Goal: Check status

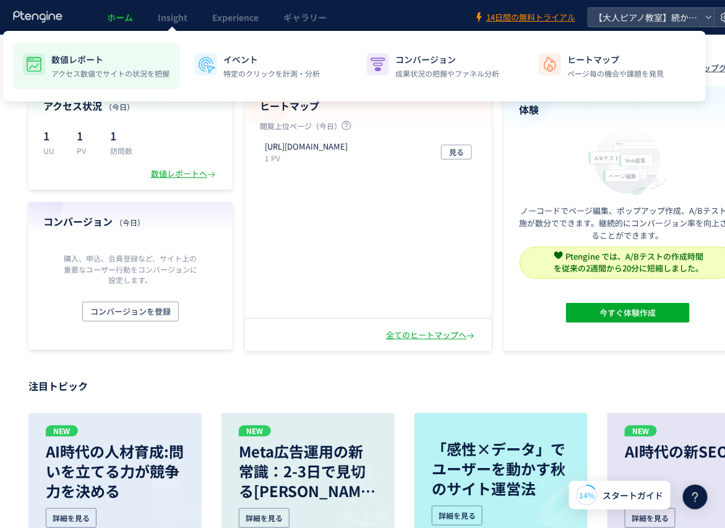
click at [89, 57] on p "数値レポート" at bounding box center [110, 59] width 118 height 12
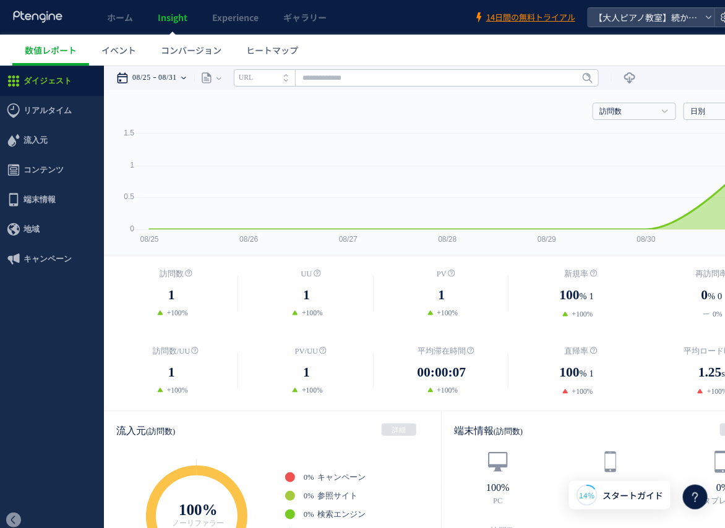
click at [186, 77] on div "08/25 08/31" at bounding box center [155, 77] width 78 height 25
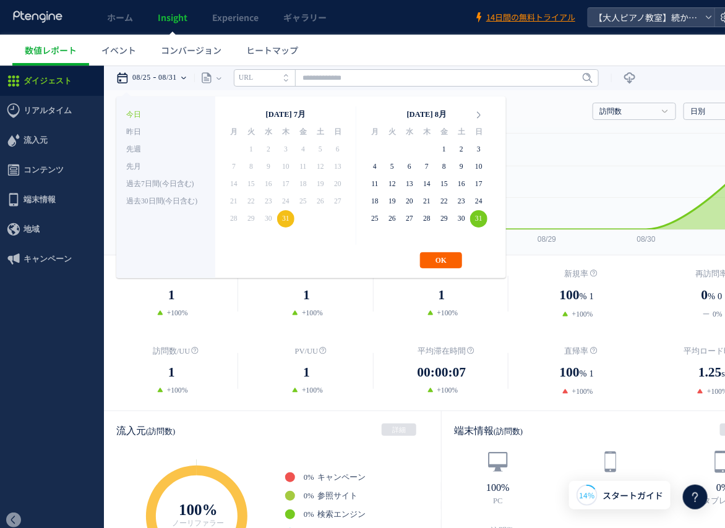
click at [432, 260] on button "OK" at bounding box center [441, 260] width 42 height 16
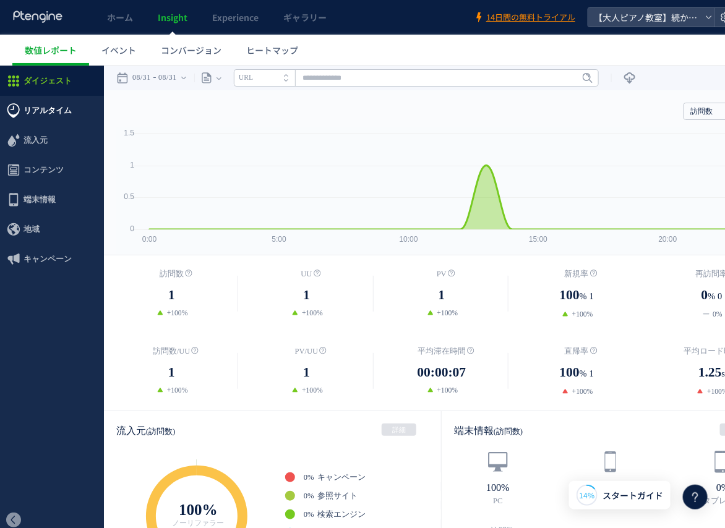
click at [42, 115] on span "リアルタイム" at bounding box center [47, 110] width 48 height 30
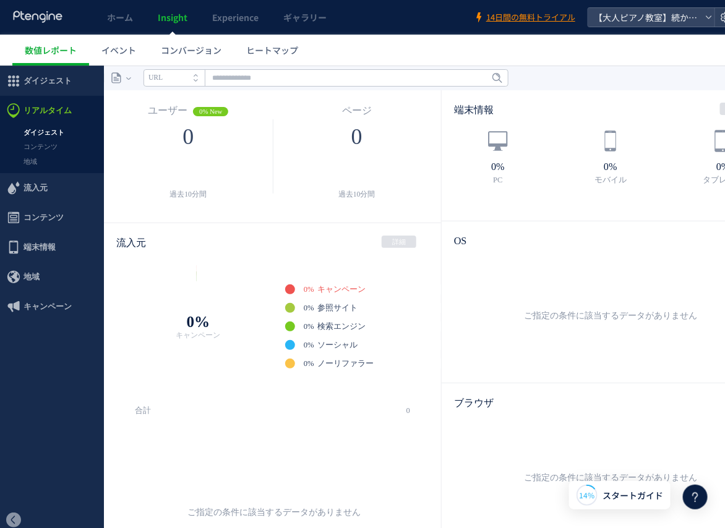
click at [341, 441] on div "ご指定の条件に該当するデータがありません" at bounding box center [274, 511] width 291 height 178
click at [276, 401] on h1 "合計 0" at bounding box center [272, 410] width 275 height 25
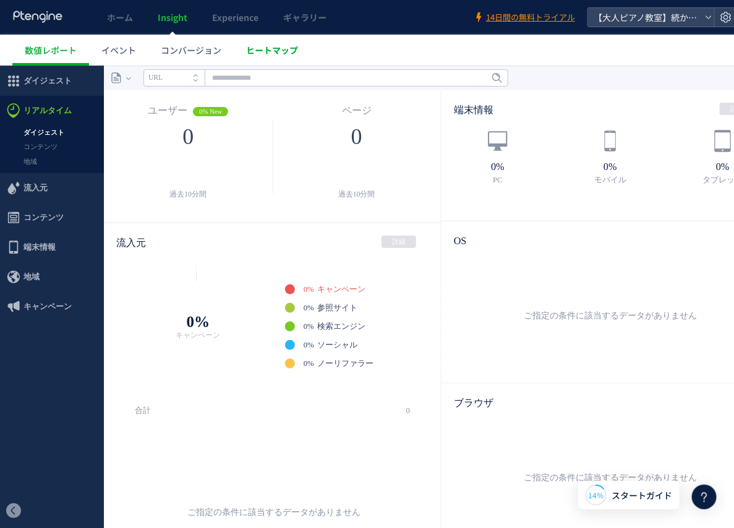
click at [247, 55] on span "ヒートマップ" at bounding box center [272, 50] width 52 height 12
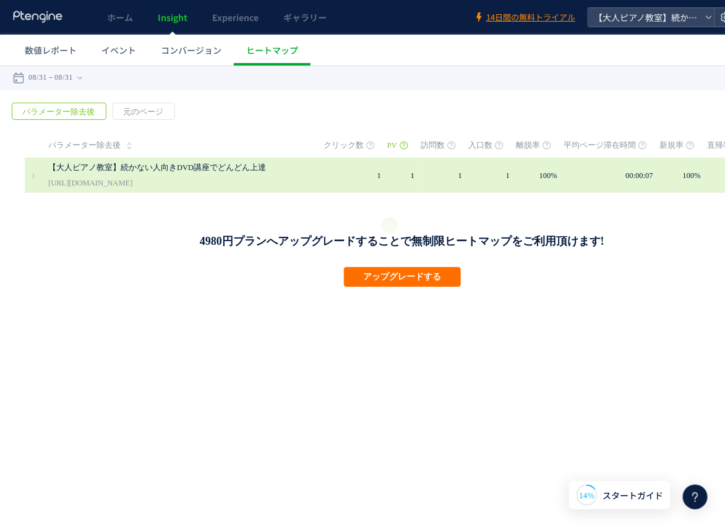
click at [132, 179] on link "[URL][DOMAIN_NAME]" at bounding box center [90, 182] width 84 height 15
